Goal: Information Seeking & Learning: Learn about a topic

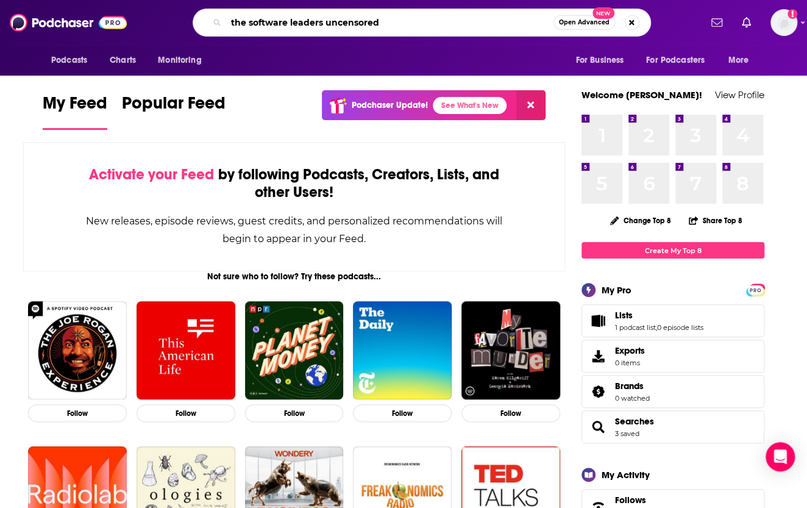
type input "the software leaders uncensored"
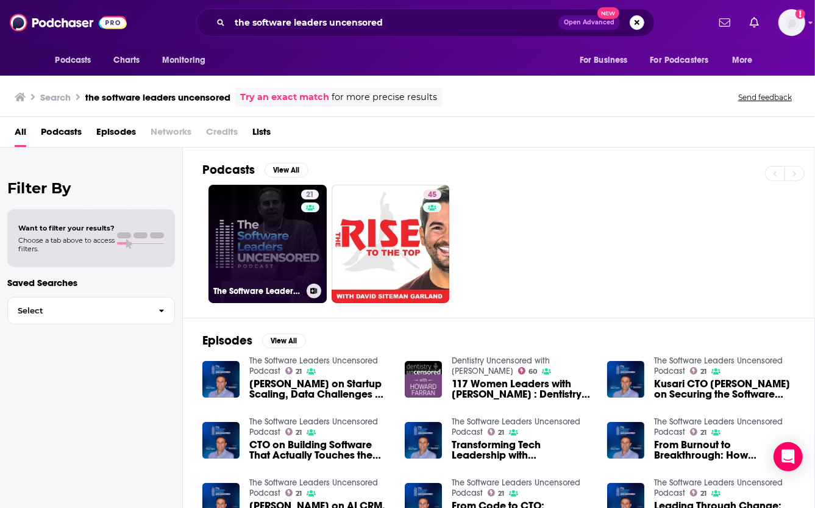
click at [236, 231] on link "21 The Software Leaders Uncensored Podcast" at bounding box center [267, 244] width 118 height 118
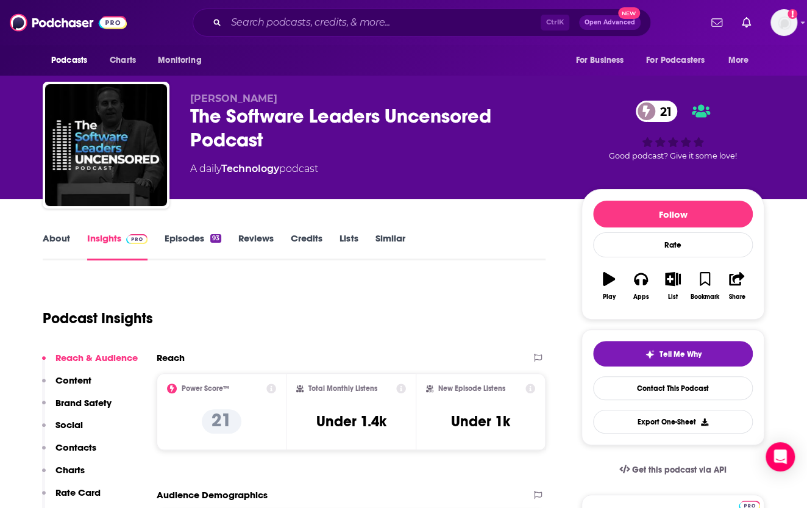
click at [183, 238] on link "Episodes 93" at bounding box center [193, 246] width 57 height 28
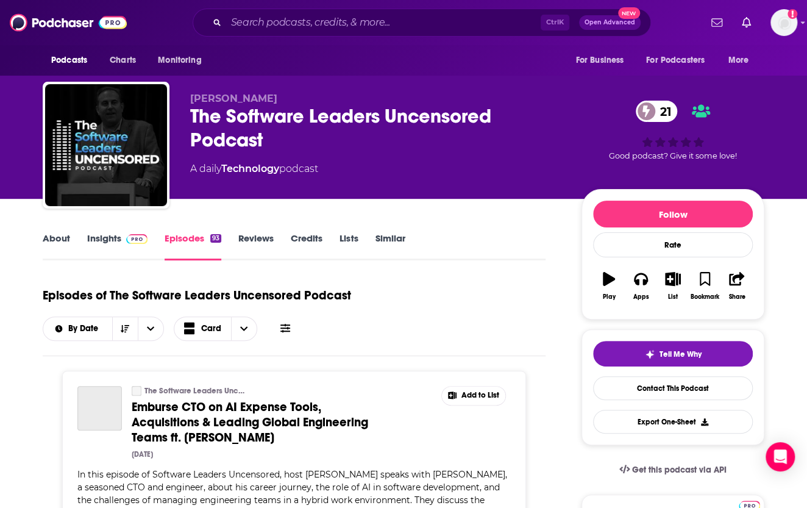
click at [44, 236] on link "About" at bounding box center [56, 246] width 27 height 28
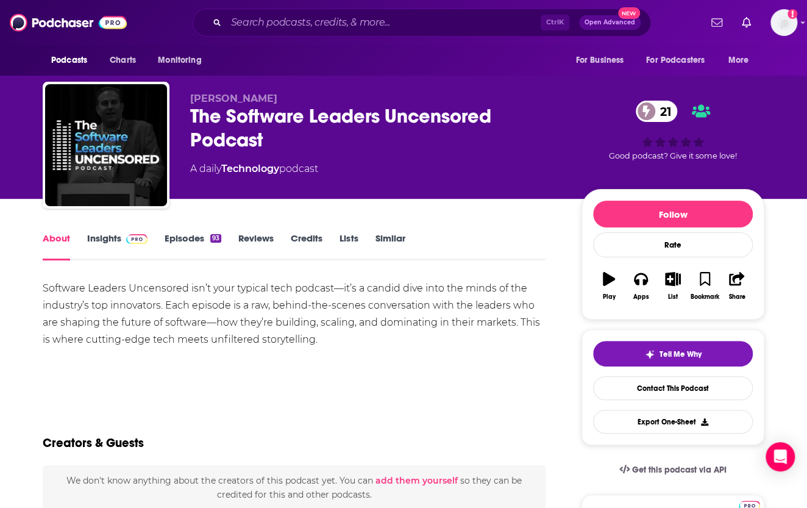
click at [94, 252] on link "Insights" at bounding box center [117, 246] width 60 height 28
